Goal: Information Seeking & Learning: Compare options

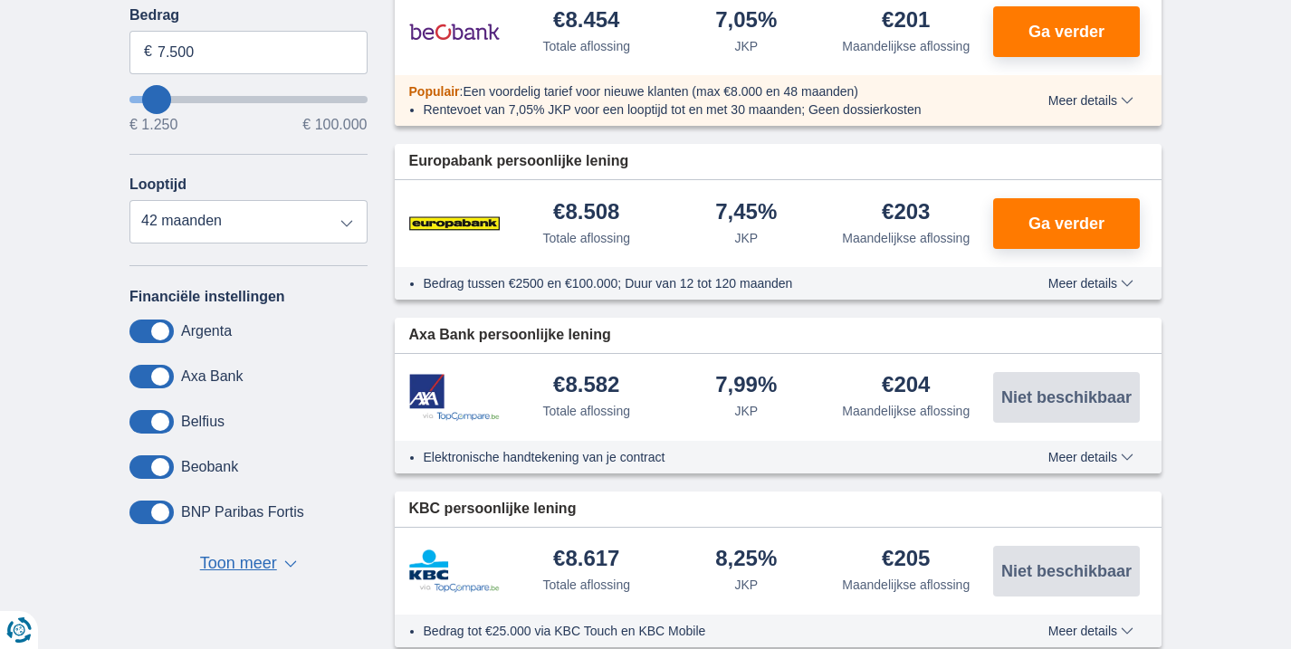
scroll to position [493, 0]
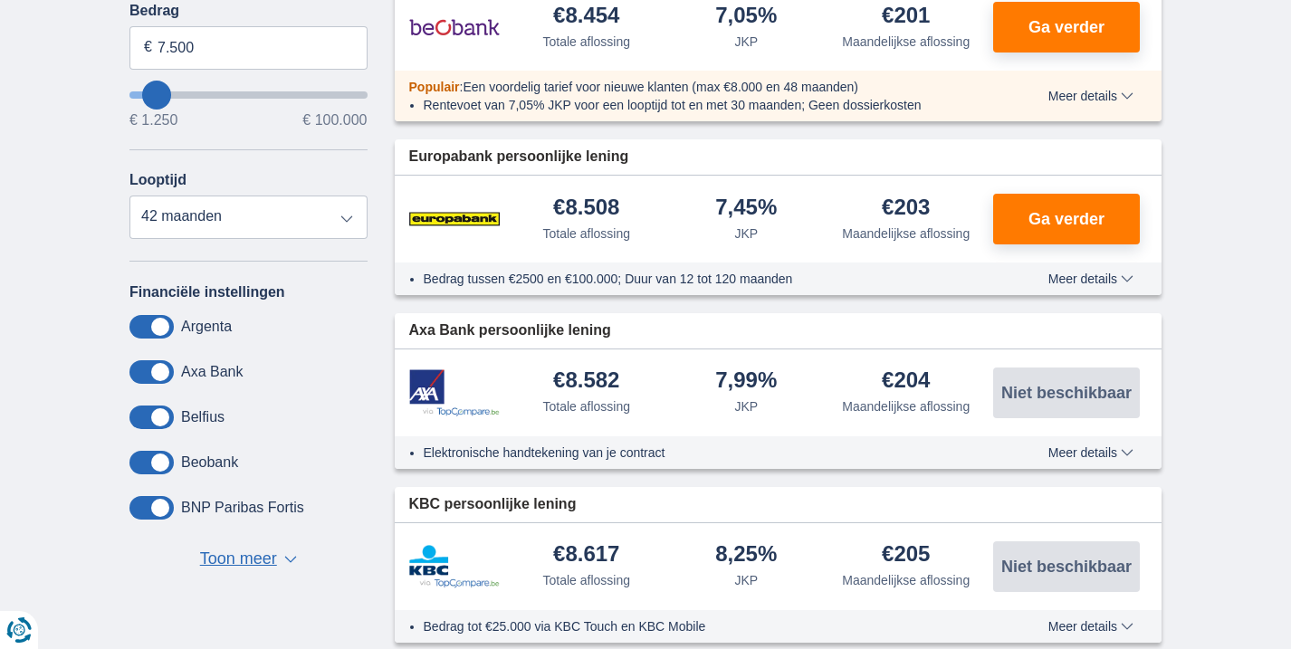
click at [162, 410] on span at bounding box center [151, 417] width 44 height 24
click at [0, 0] on input "checkbox" at bounding box center [0, 0] width 0 height 0
click at [165, 412] on span at bounding box center [151, 417] width 44 height 24
click at [0, 0] on input "checkbox" at bounding box center [0, 0] width 0 height 0
drag, startPoint x: 158, startPoint y: 328, endPoint x: 165, endPoint y: 338, distance: 11.8
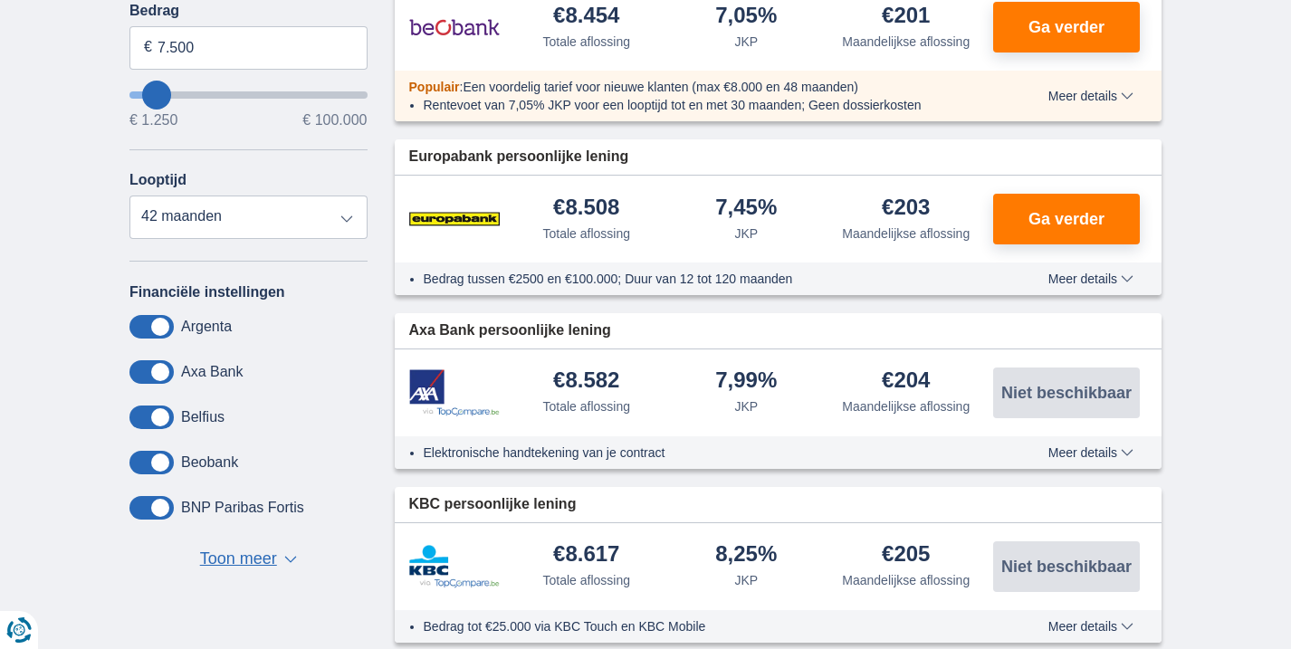
click at [161, 332] on span at bounding box center [151, 327] width 44 height 24
click at [0, 0] on input "checkbox" at bounding box center [0, 0] width 0 height 0
drag, startPoint x: 163, startPoint y: 367, endPoint x: 175, endPoint y: 423, distance: 57.3
click at [164, 373] on span at bounding box center [151, 372] width 44 height 24
click at [0, 0] on input "checkbox" at bounding box center [0, 0] width 0 height 0
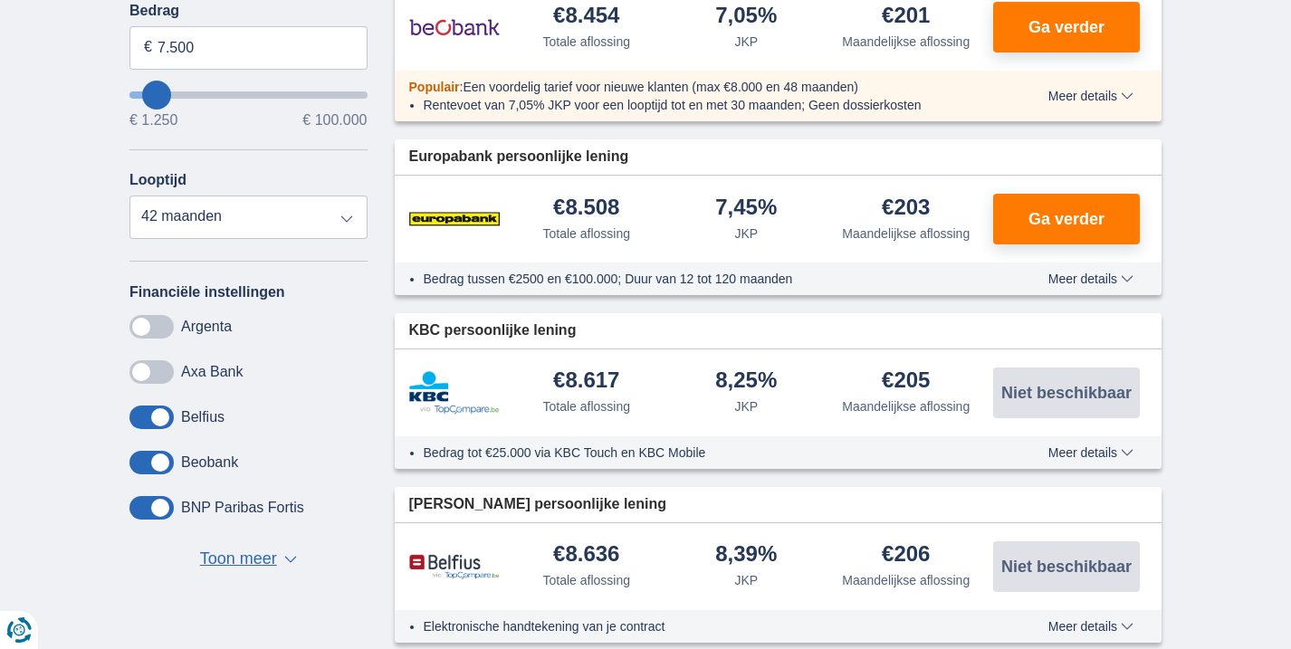
drag, startPoint x: 163, startPoint y: 460, endPoint x: 168, endPoint y: 492, distance: 33.0
click at [163, 466] on span at bounding box center [151, 463] width 44 height 24
click at [0, 0] on input "checkbox" at bounding box center [0, 0] width 0 height 0
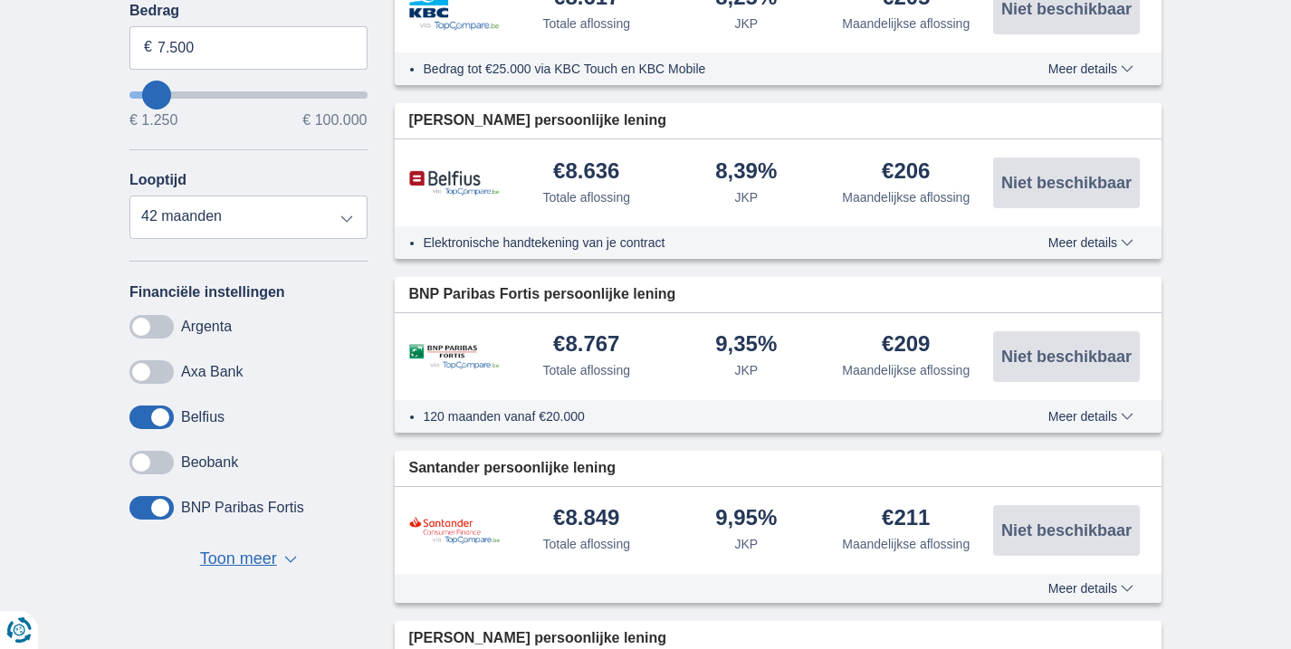
click at [164, 507] on span at bounding box center [151, 508] width 44 height 24
click at [0, 0] on input "checkbox" at bounding box center [0, 0] width 0 height 0
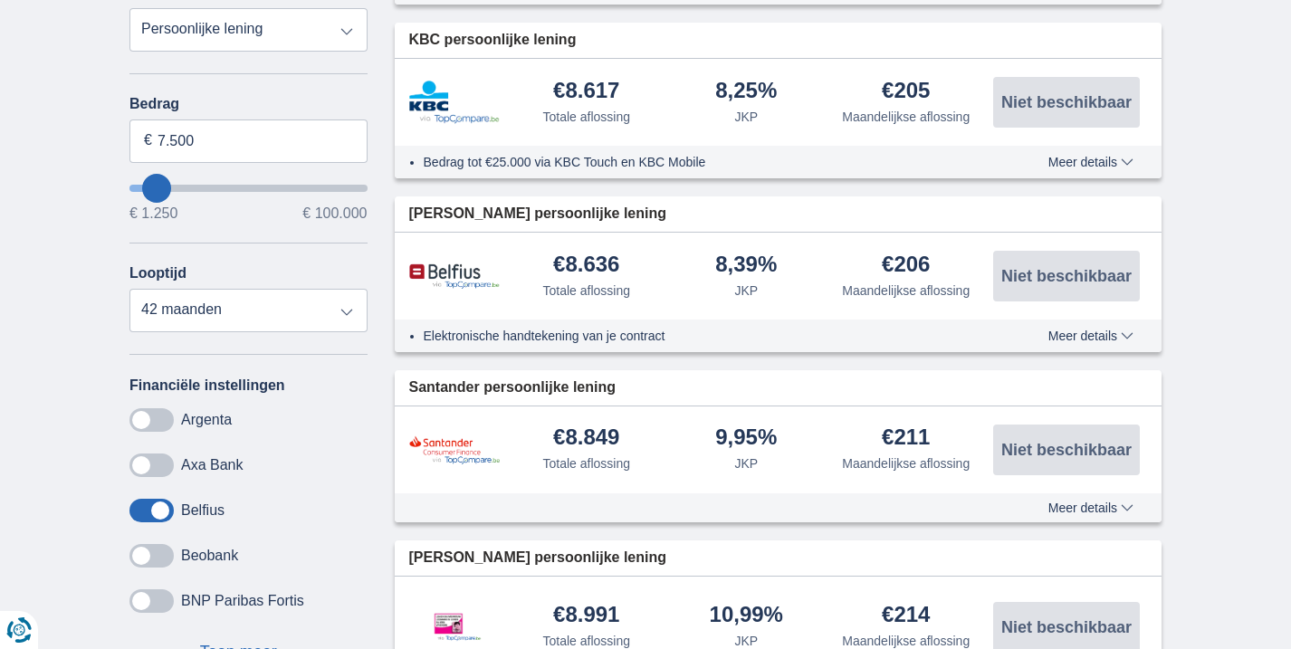
scroll to position [411, 0]
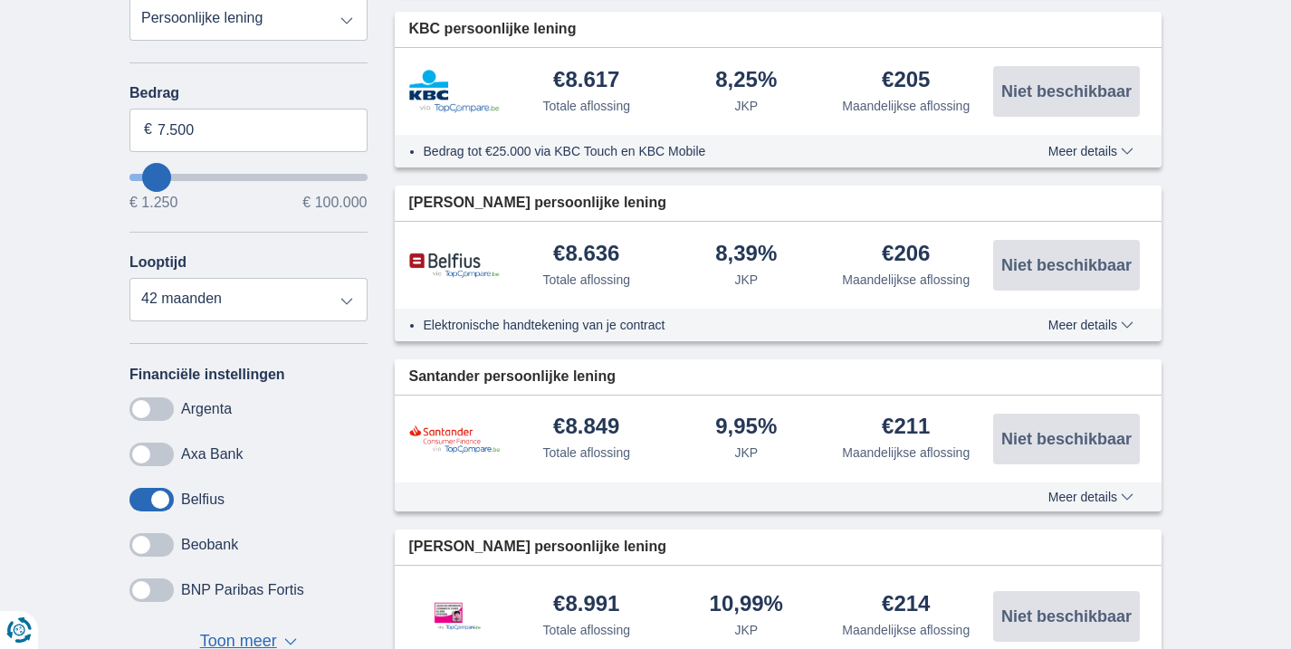
click at [142, 407] on span at bounding box center [151, 409] width 44 height 24
click at [0, 0] on input "checkbox" at bounding box center [0, 0] width 0 height 0
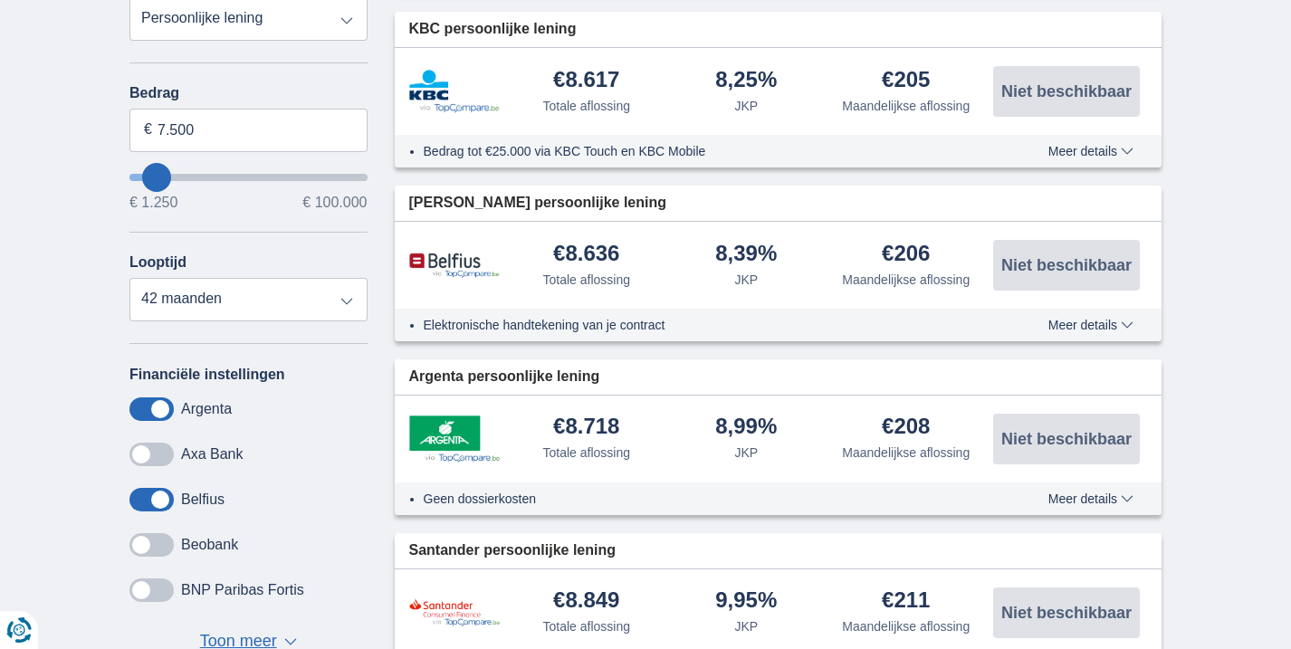
click at [161, 461] on span at bounding box center [151, 455] width 44 height 24
click at [0, 0] on input "checkbox" at bounding box center [0, 0] width 0 height 0
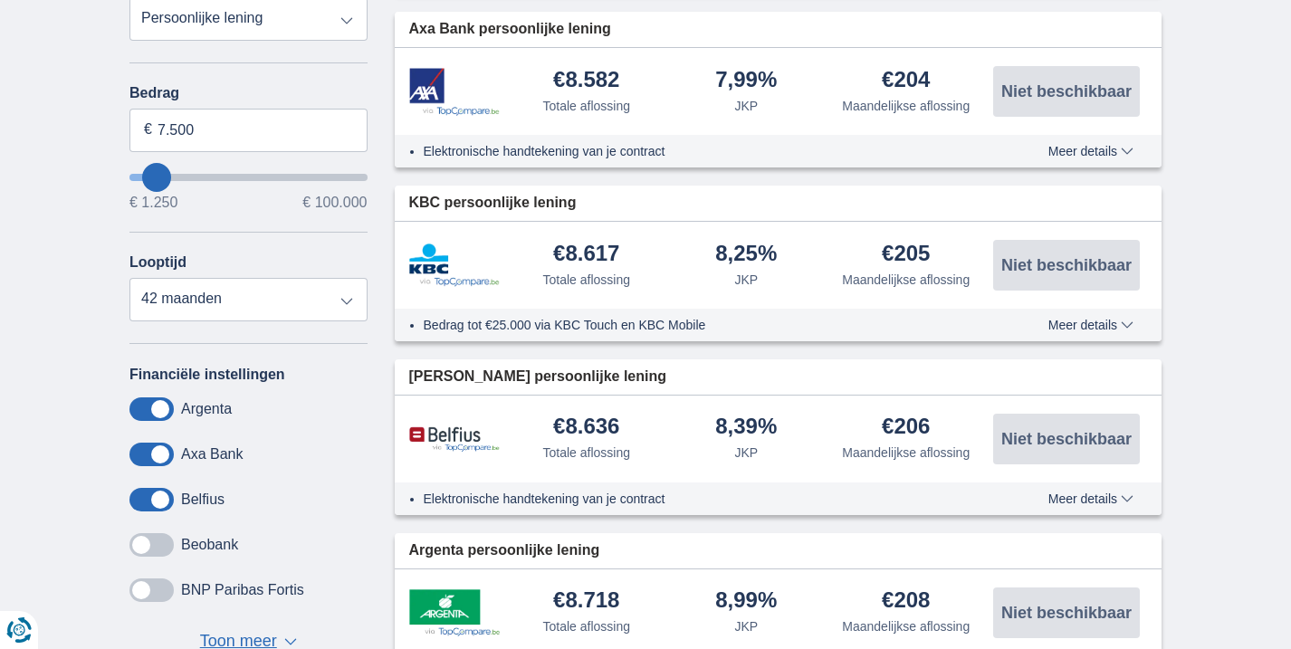
click at [161, 548] on span at bounding box center [151, 545] width 44 height 24
click at [0, 0] on input "checkbox" at bounding box center [0, 0] width 0 height 0
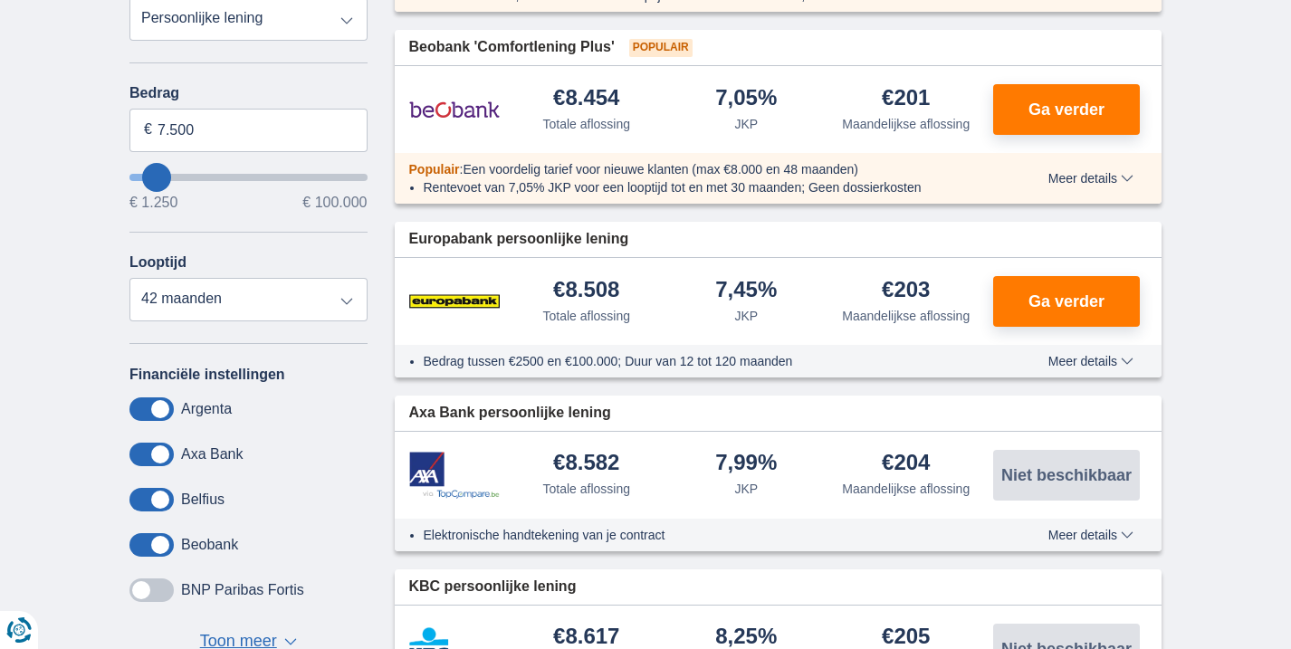
click at [167, 591] on span at bounding box center [151, 590] width 44 height 24
click at [0, 0] on input "checkbox" at bounding box center [0, 0] width 0 height 0
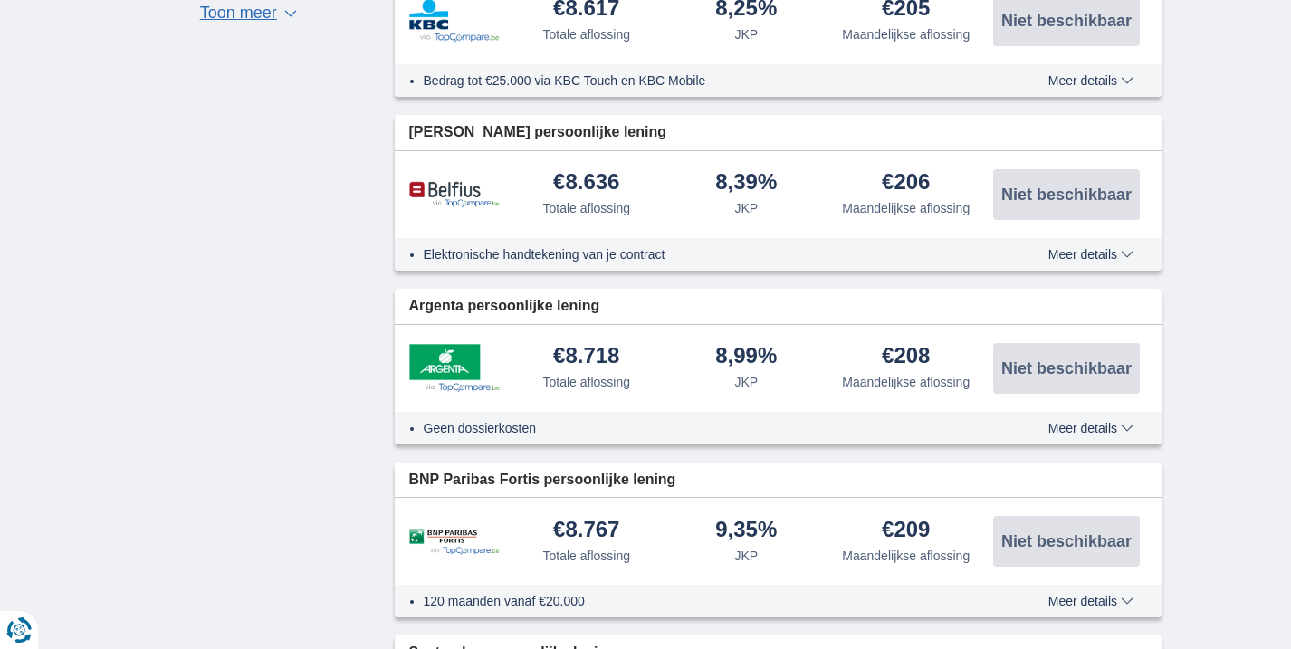
scroll to position [1042, 0]
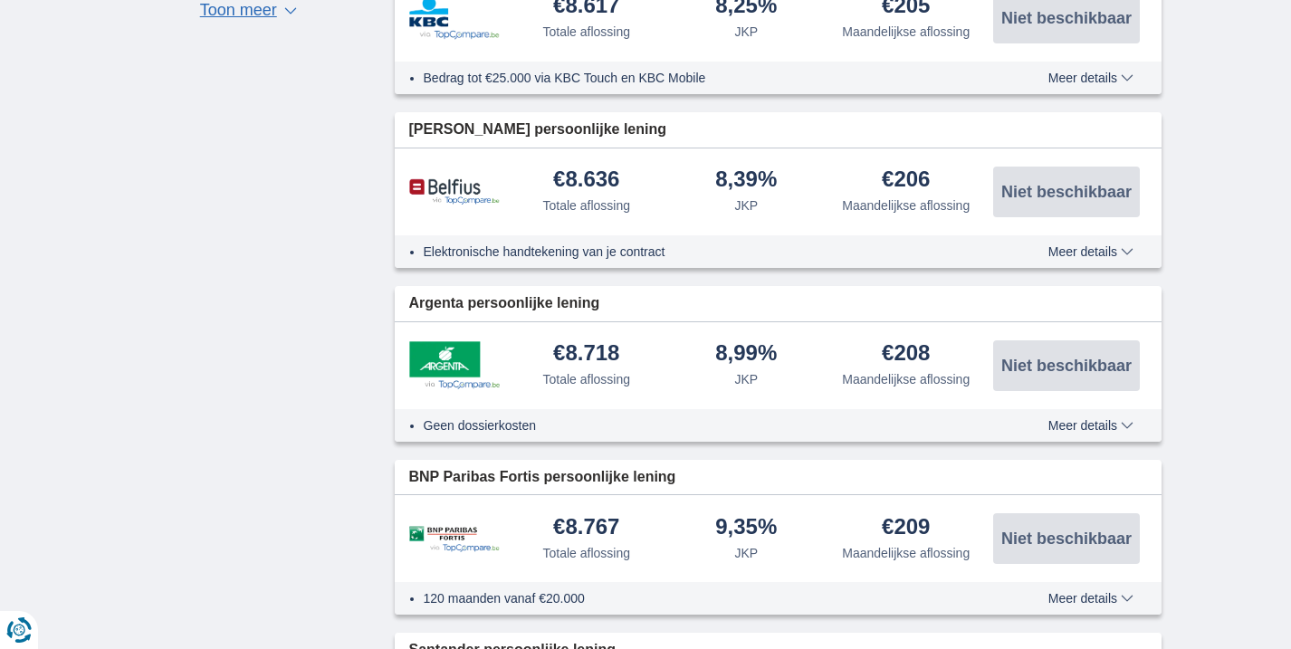
click at [1126, 247] on span "Meer details" at bounding box center [1090, 251] width 85 height 13
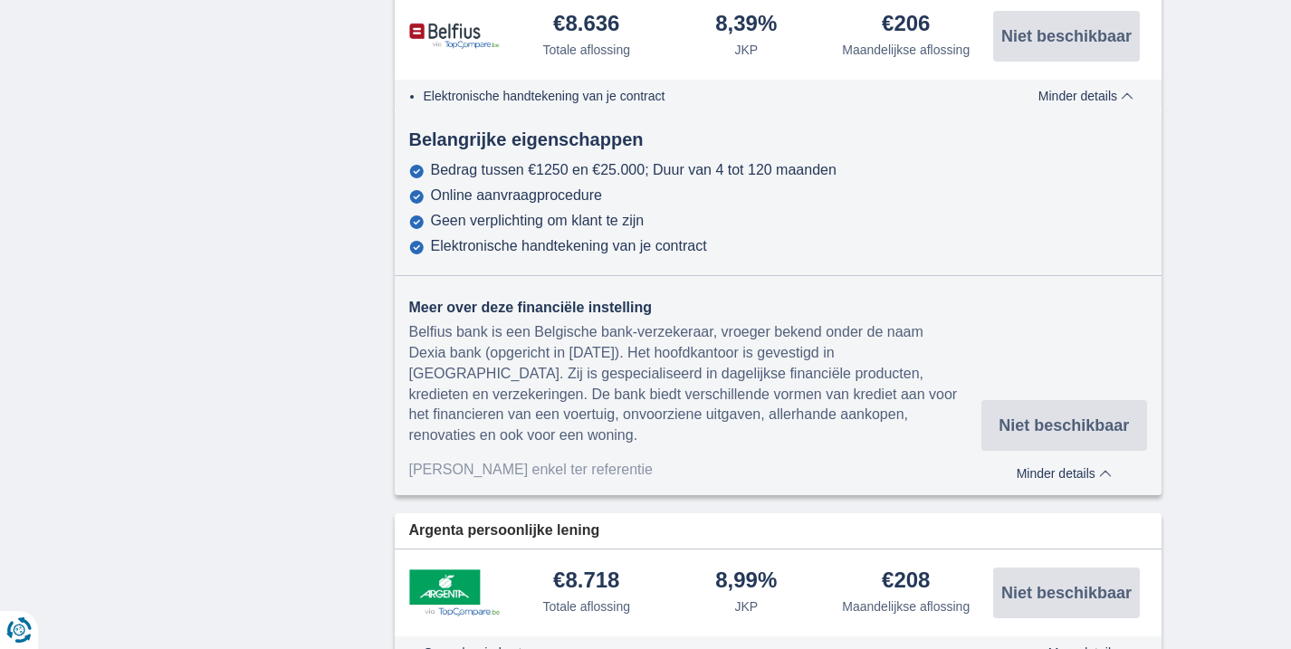
scroll to position [1206, 0]
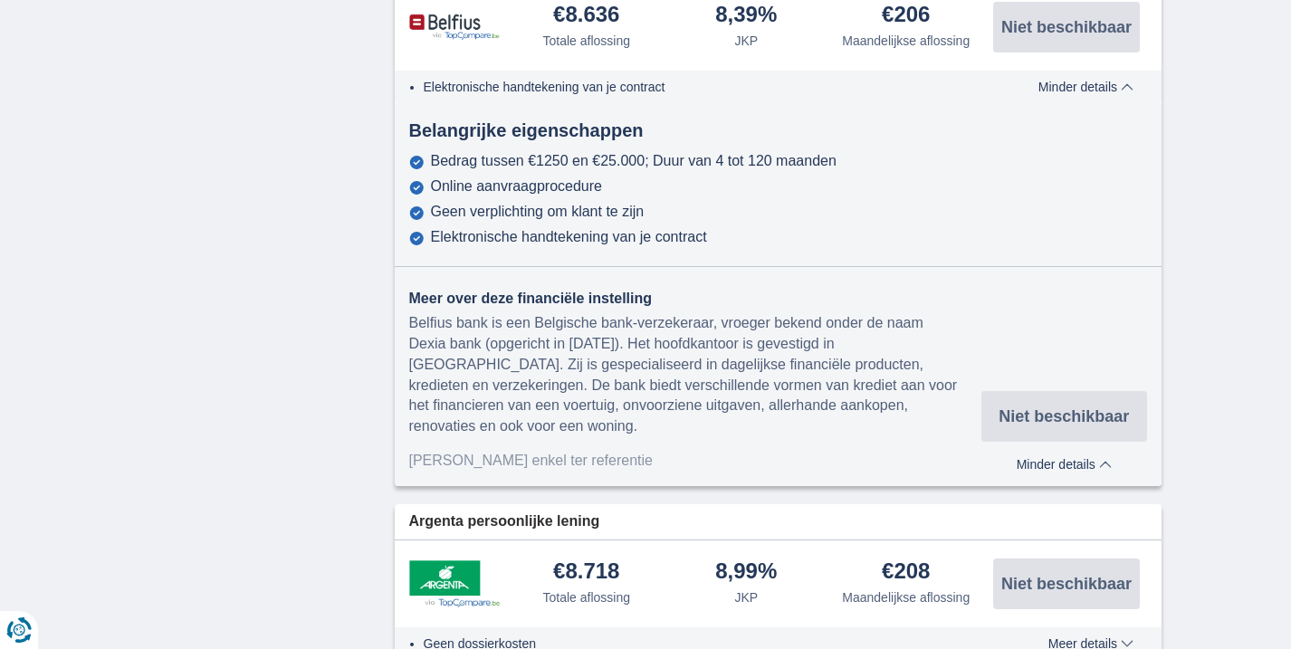
click at [1103, 463] on span "Minder details" at bounding box center [1063, 464] width 95 height 13
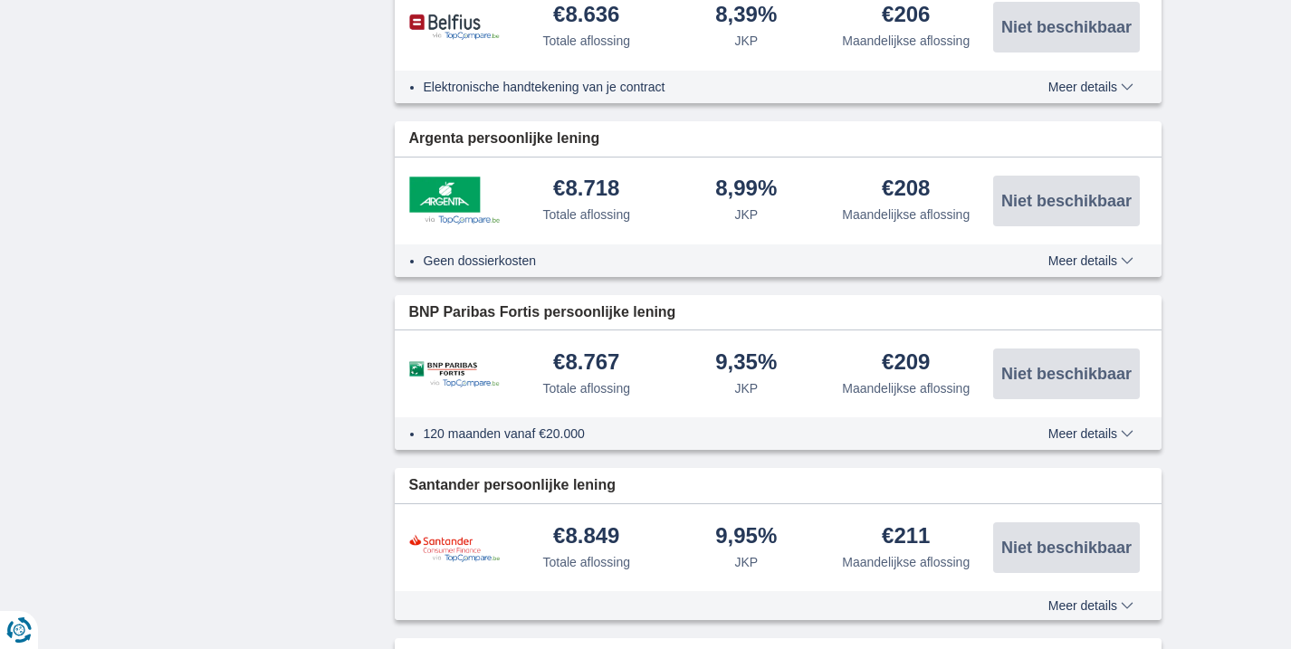
click at [1060, 86] on span "Meer details" at bounding box center [1090, 87] width 85 height 13
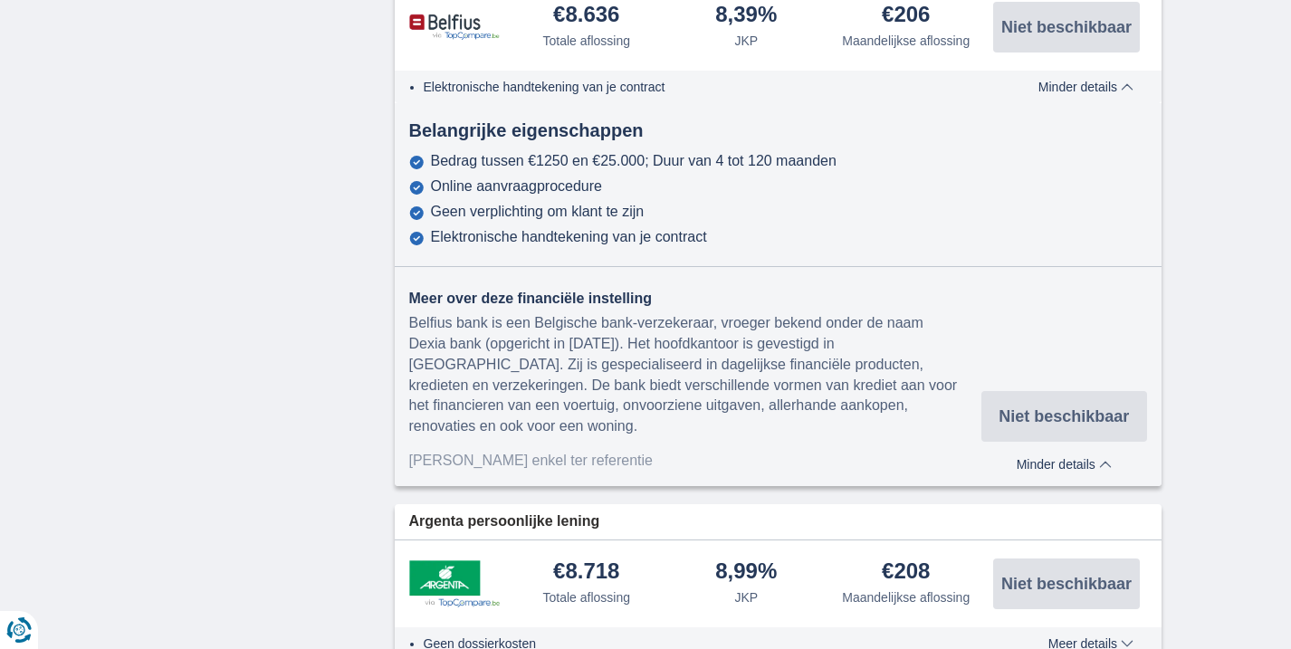
click at [525, 461] on div "[PERSON_NAME] enkel ter referentie" at bounding box center [695, 461] width 572 height 21
